Goal: Task Accomplishment & Management: Manage account settings

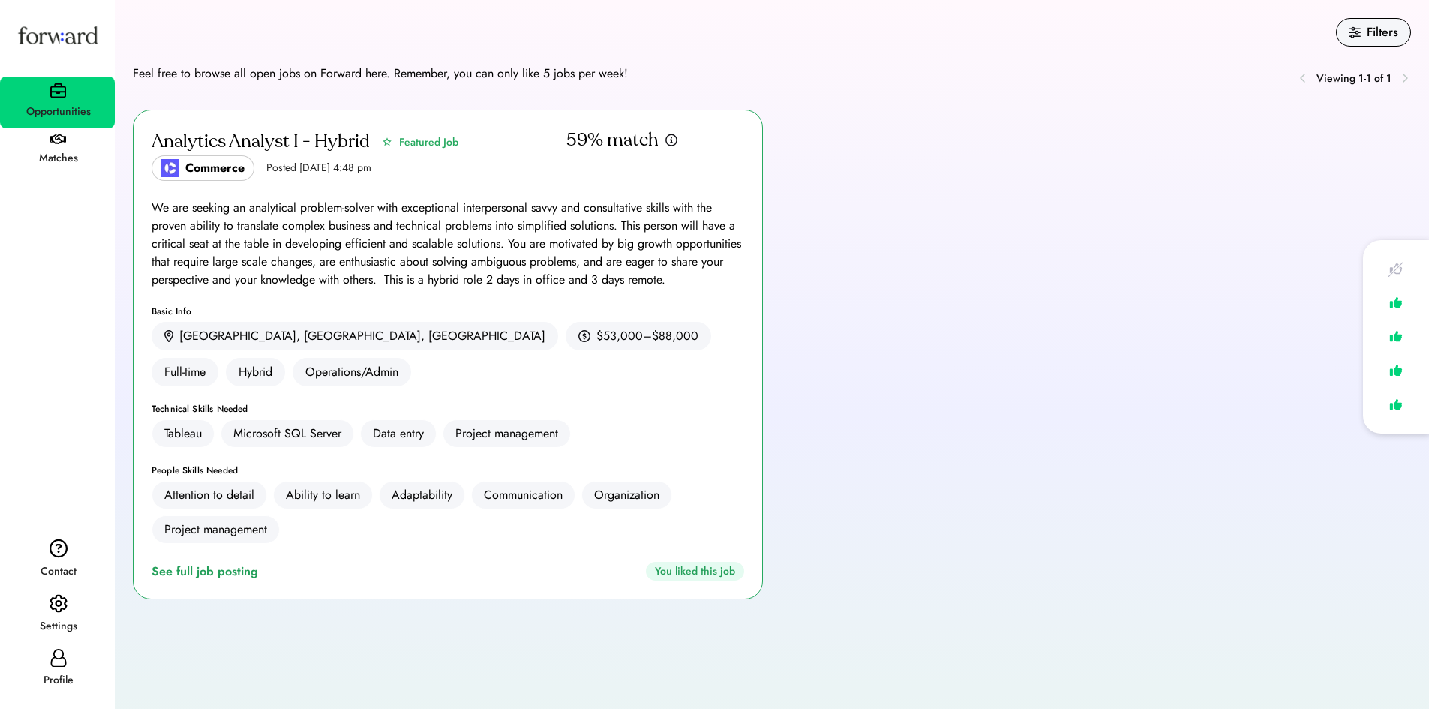
click at [39, 664] on div "Profile" at bounding box center [57, 670] width 115 height 54
select select "*******"
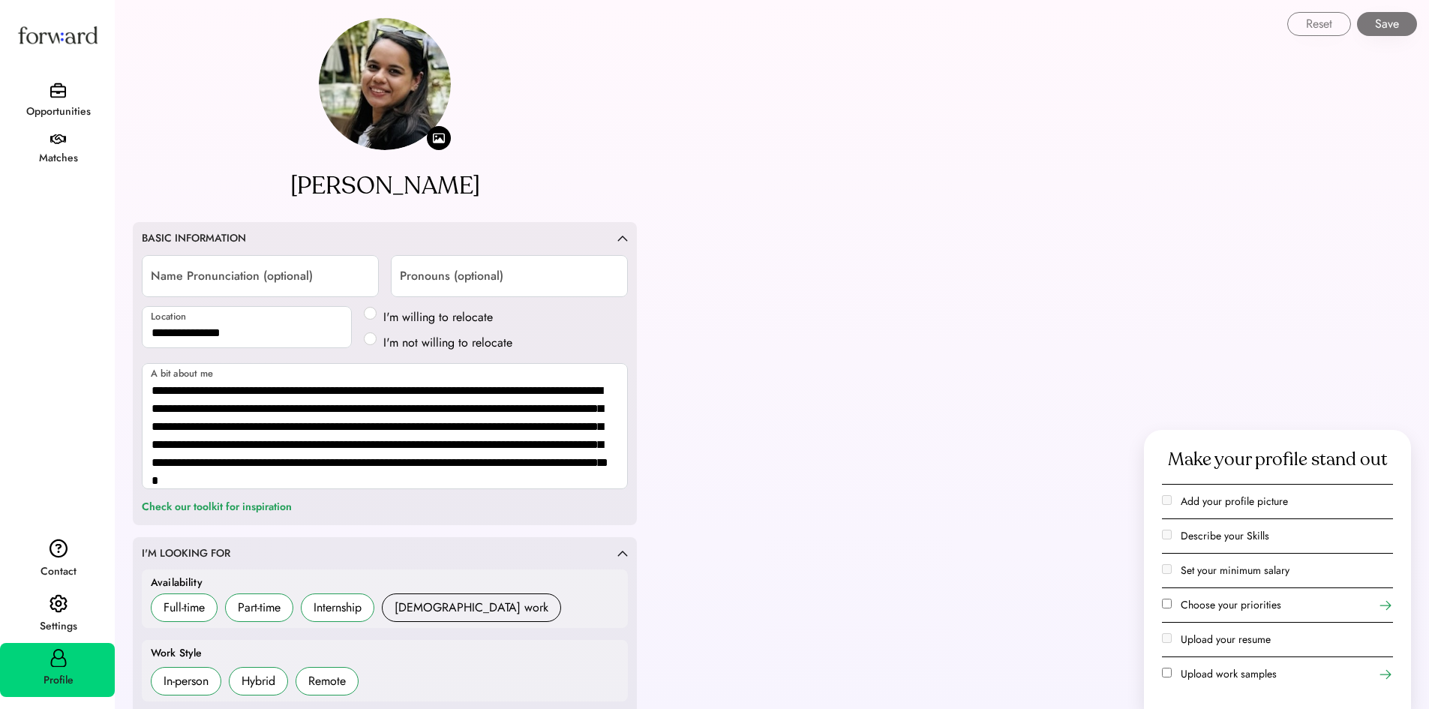
click at [83, 73] on div "Opportunities Matches" at bounding box center [57, 93] width 115 height 163
click at [55, 104] on div "Opportunities" at bounding box center [58, 112] width 113 height 18
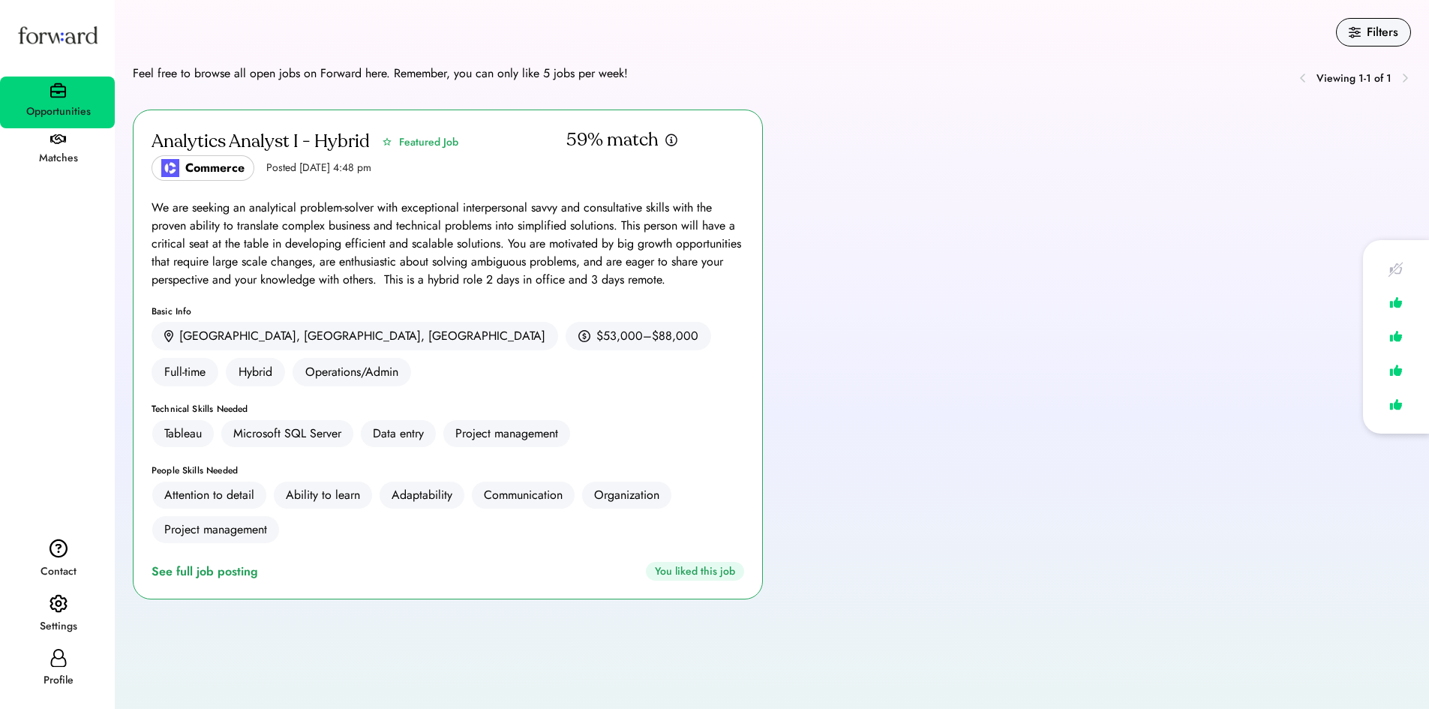
click at [53, 139] on img at bounding box center [58, 139] width 16 height 11
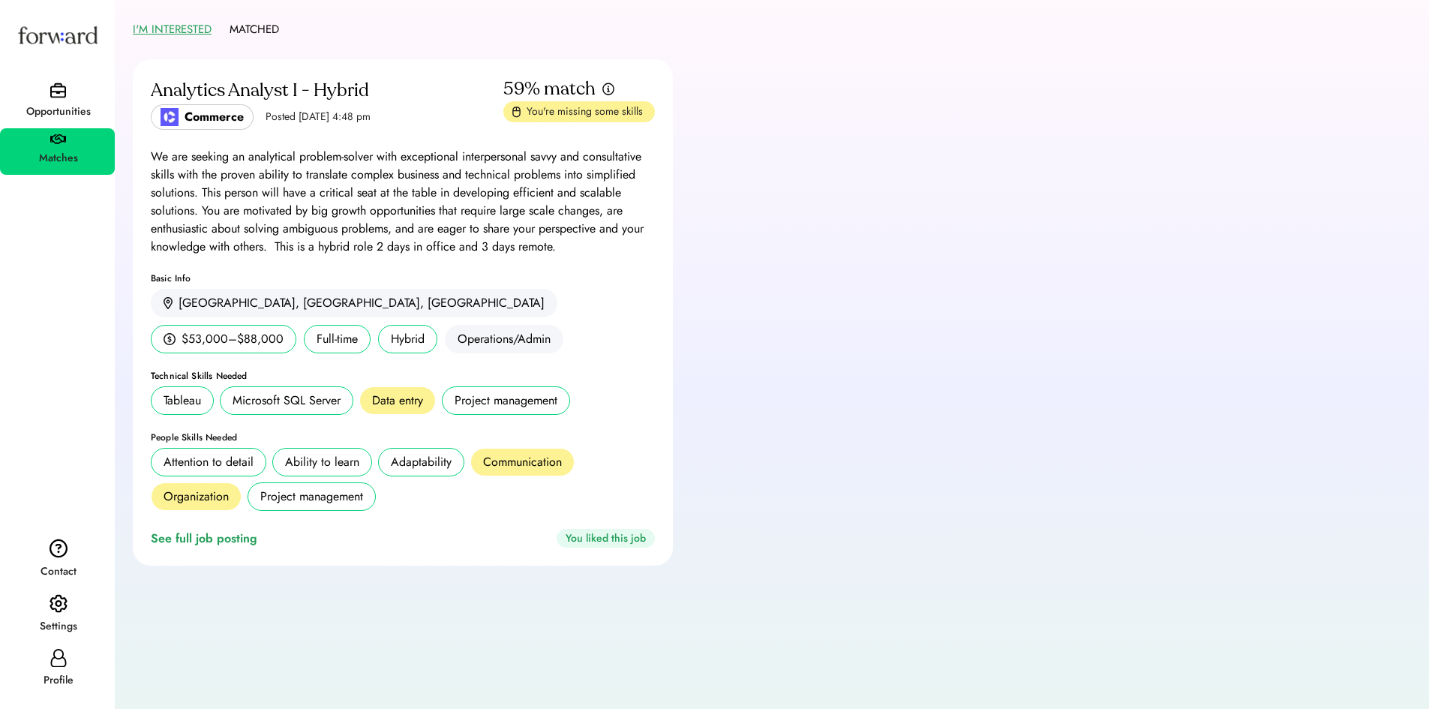
click at [67, 110] on div "Opportunities" at bounding box center [58, 112] width 113 height 18
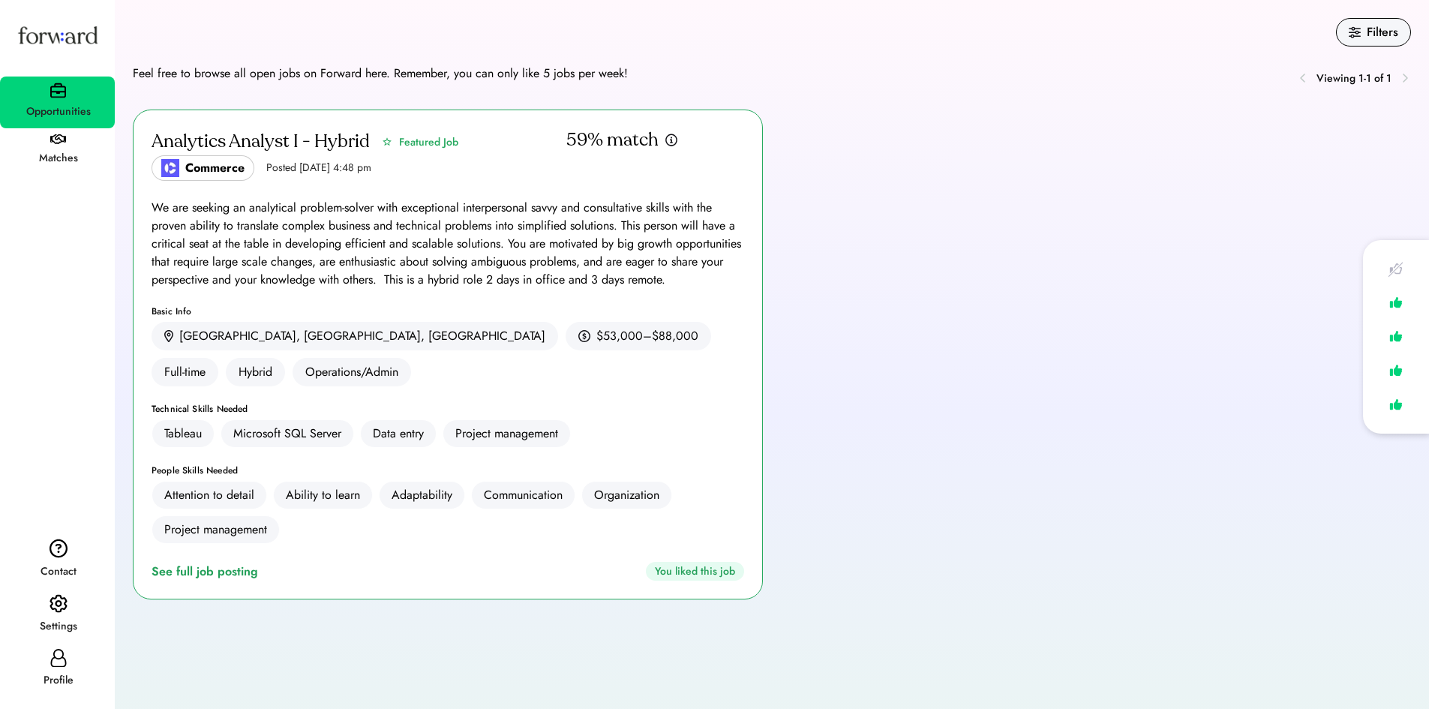
click at [61, 153] on div "Matches" at bounding box center [58, 158] width 113 height 18
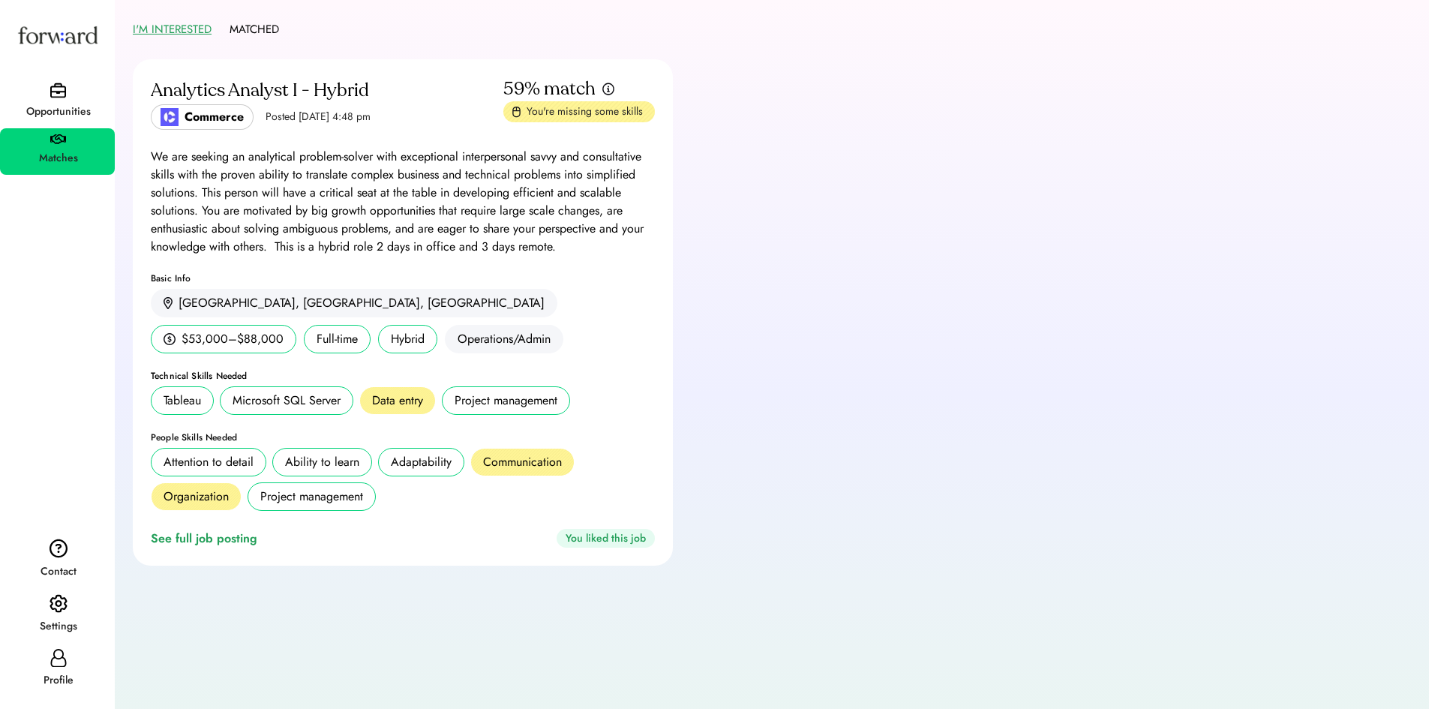
click at [162, 35] on button "I'M INTERESTED" at bounding box center [172, 29] width 79 height 23
click at [253, 30] on button "MATCHED" at bounding box center [255, 29] width 50 height 23
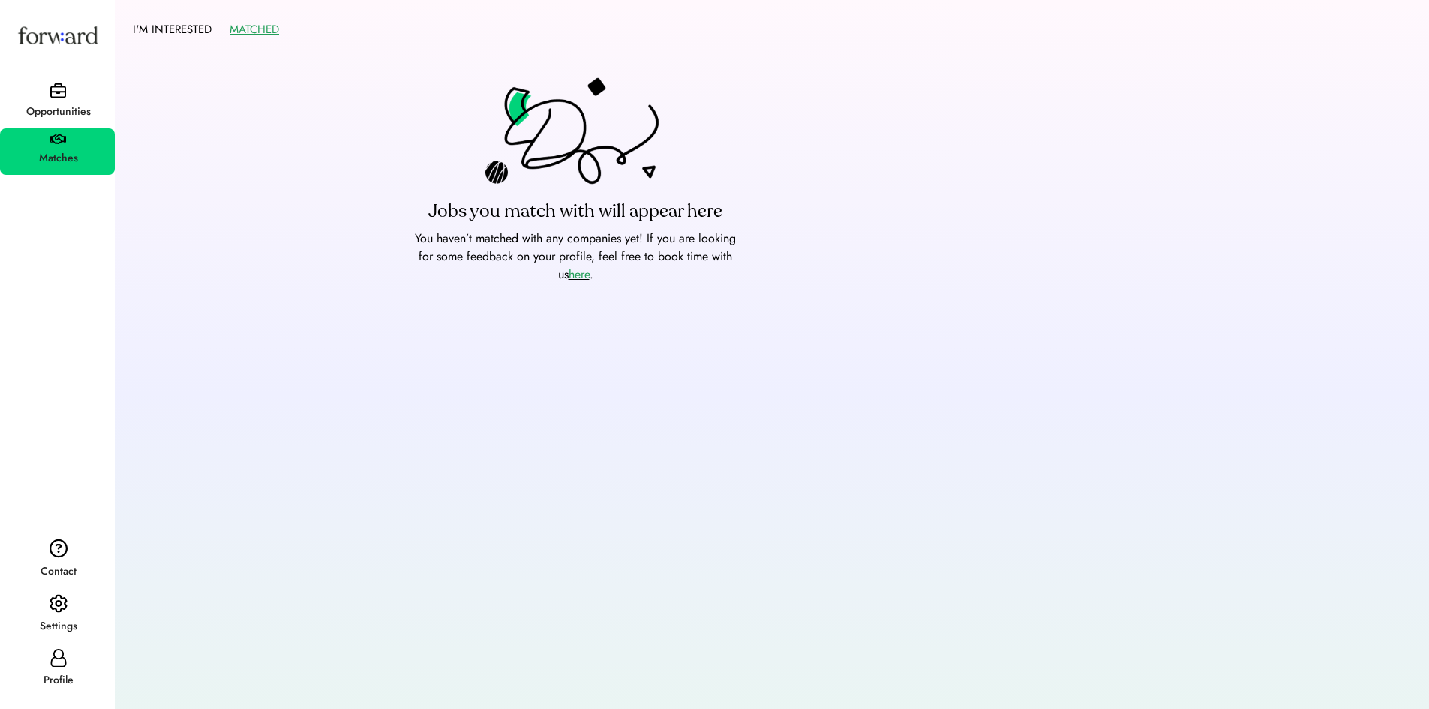
click at [572, 275] on font "here" at bounding box center [579, 274] width 21 height 17
click at [53, 676] on div "Profile" at bounding box center [58, 680] width 113 height 18
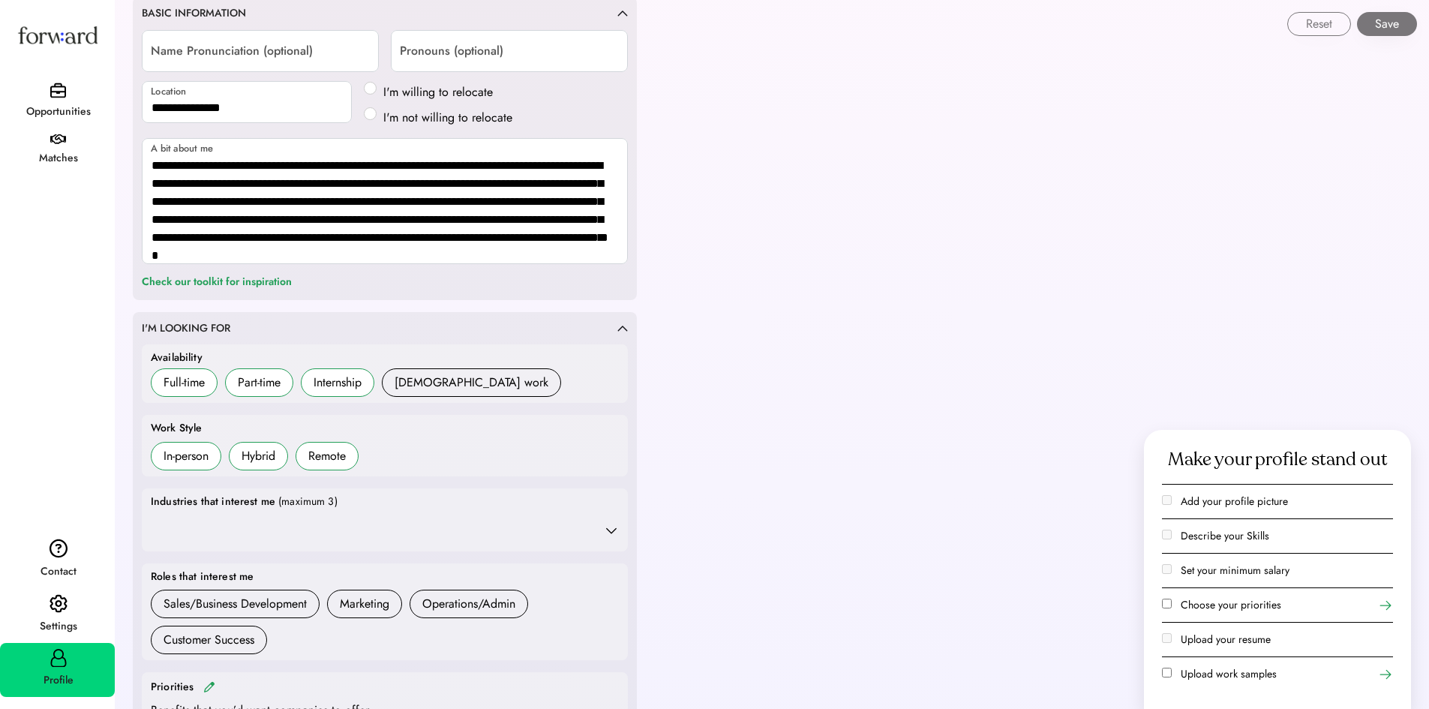
scroll to position [450, 0]
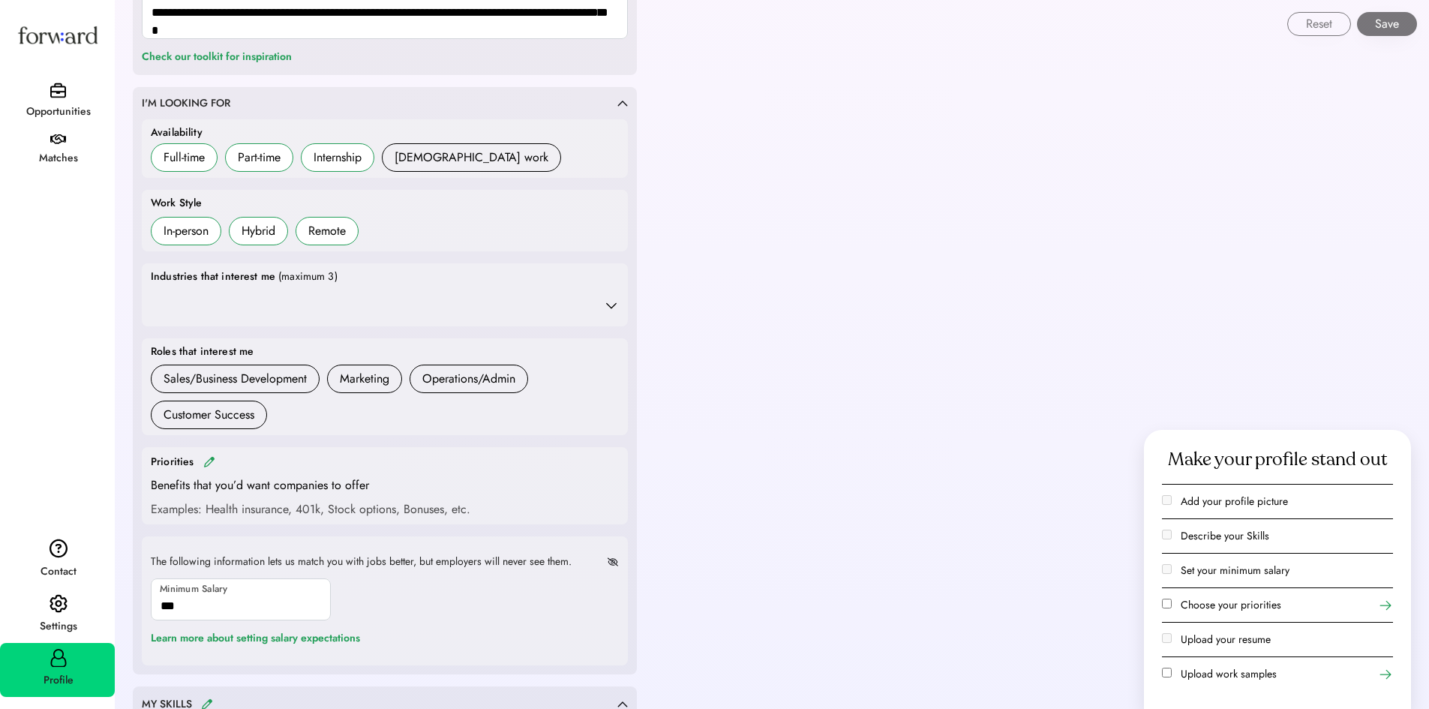
click at [254, 278] on div "Industries that interest me" at bounding box center [213, 276] width 125 height 15
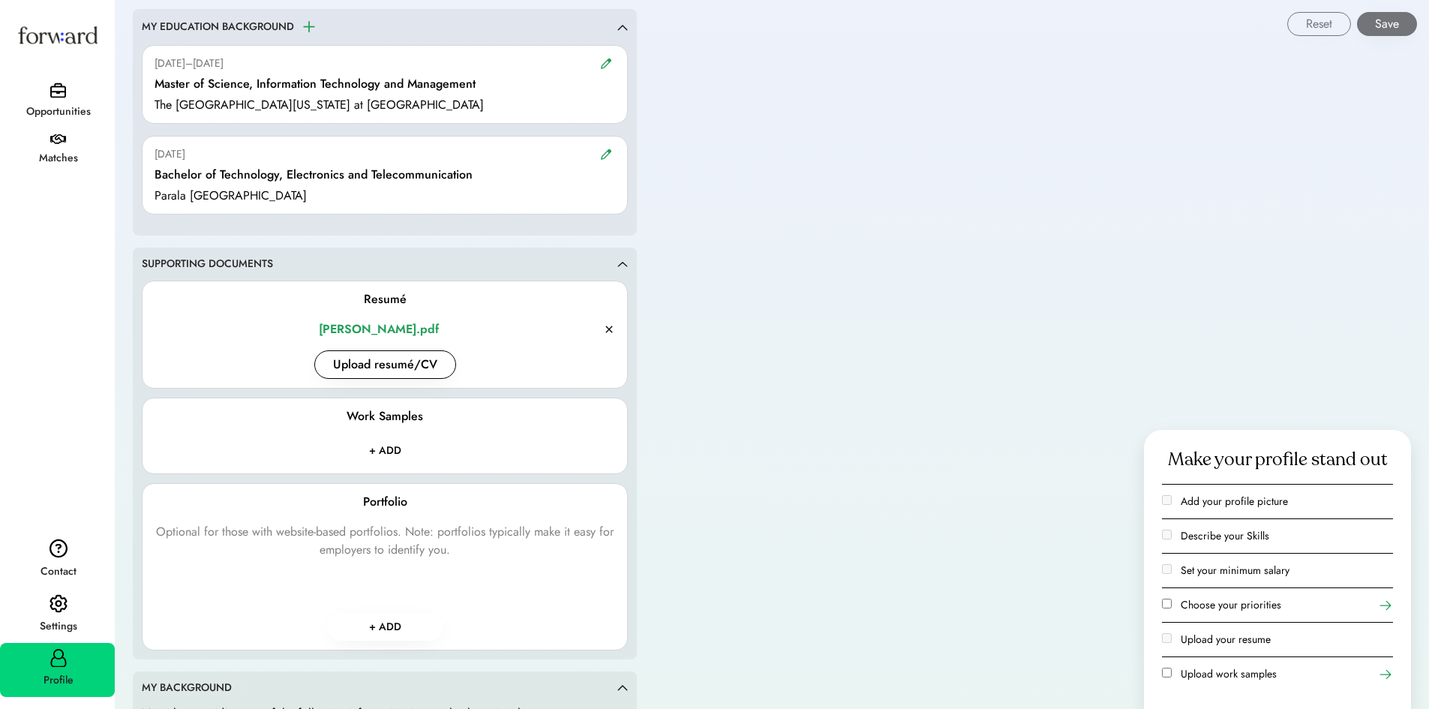
scroll to position [1950, 0]
